Goal: Transaction & Acquisition: Purchase product/service

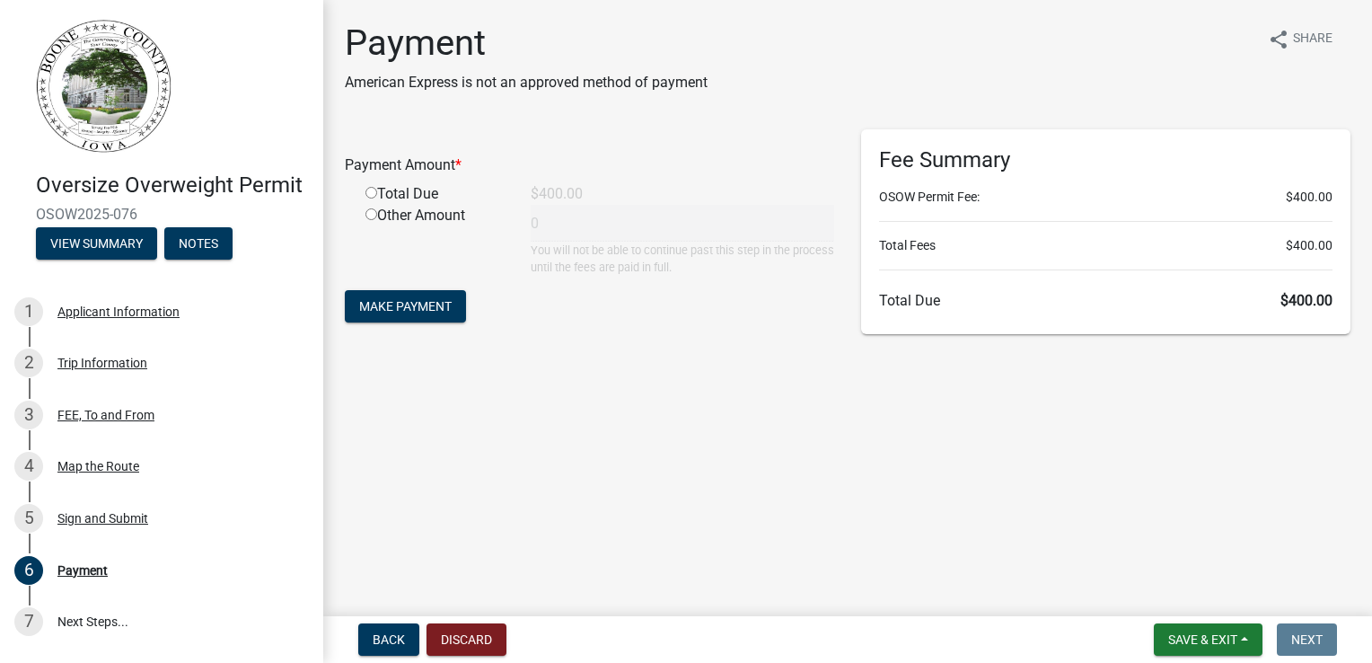
click at [370, 192] on input "radio" at bounding box center [371, 193] width 12 height 12
radio input "true"
type input "400"
click at [427, 308] on span "Make Payment" at bounding box center [405, 306] width 92 height 14
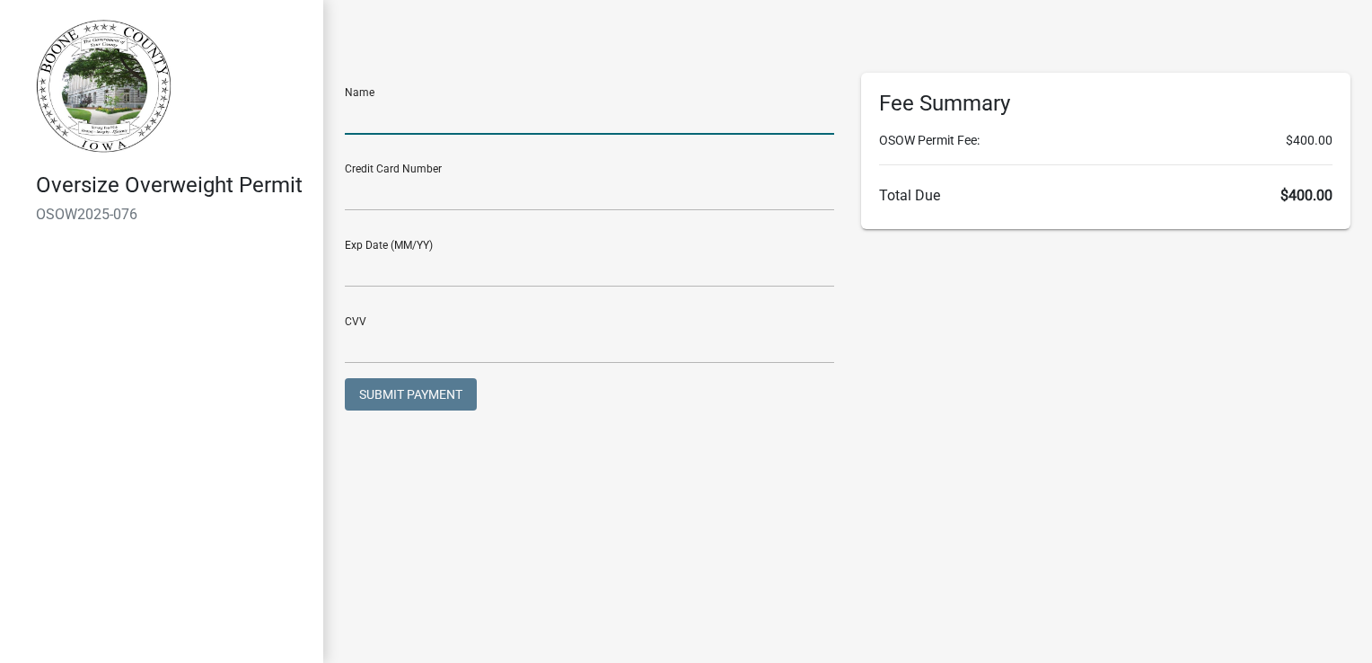
click at [417, 110] on input "text" at bounding box center [589, 116] width 489 height 37
type input "[PERSON_NAME]"
type input "01/28"
type input "664"
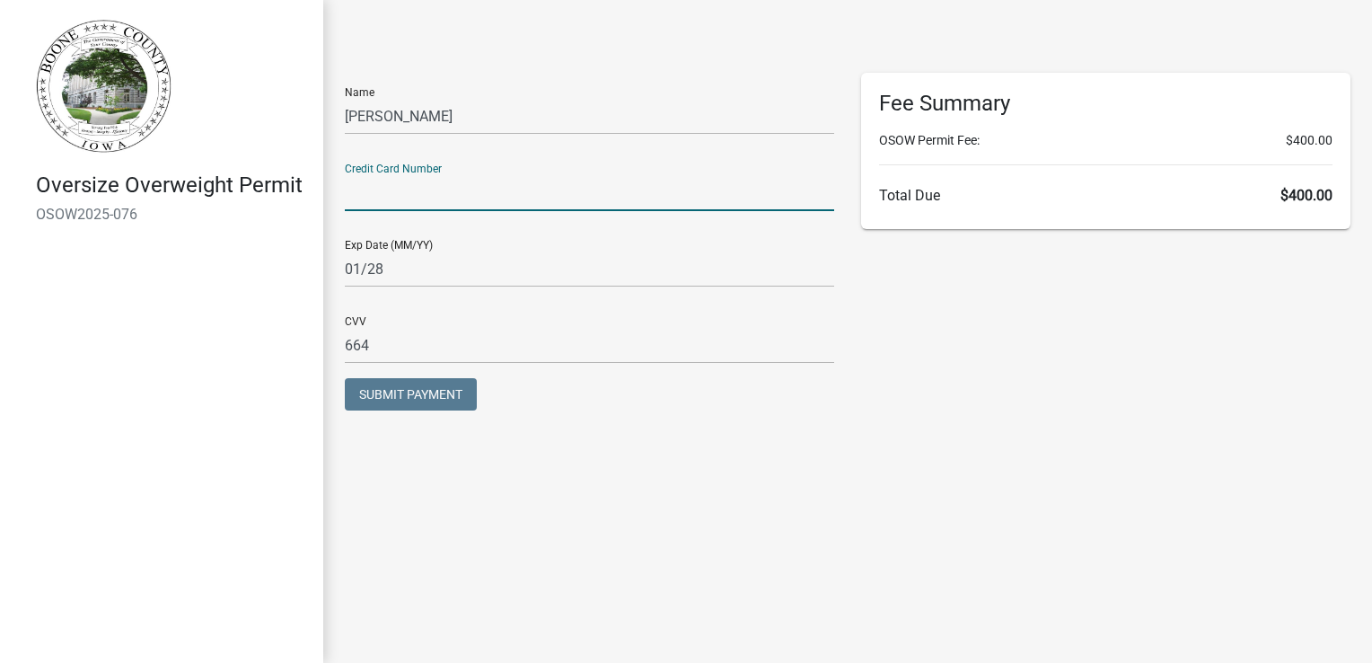
click at [417, 192] on input "text" at bounding box center [589, 192] width 489 height 37
type input "[CREDIT_CARD_NUMBER]"
click at [427, 400] on span "Submit Payment" at bounding box center [410, 394] width 103 height 14
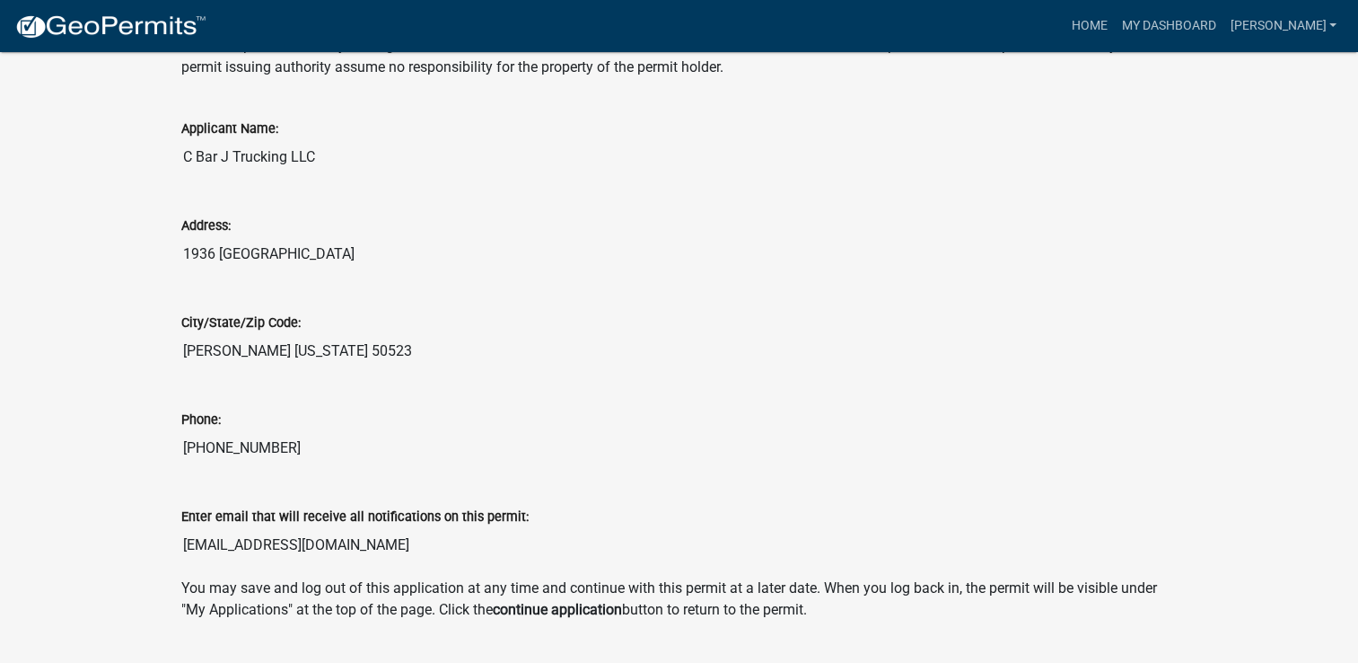
scroll to position [718, 0]
